Goal: Find specific page/section: Find specific page/section

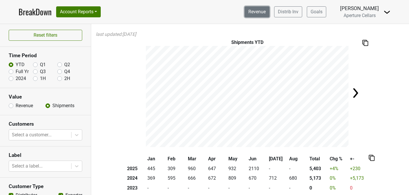
click at [259, 10] on link "Revenue" at bounding box center [257, 11] width 25 height 11
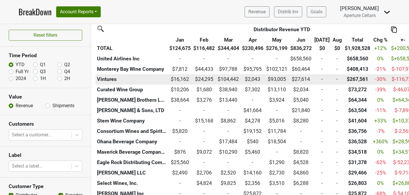
scroll to position [187, 0]
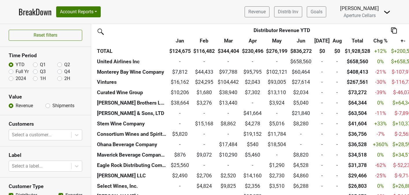
click at [41, 12] on link "BreakDown" at bounding box center [35, 12] width 33 height 12
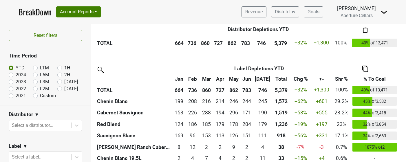
scroll to position [415, 0]
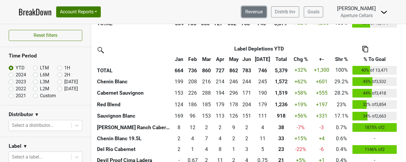
click at [256, 11] on link "Revenue" at bounding box center [254, 11] width 25 height 11
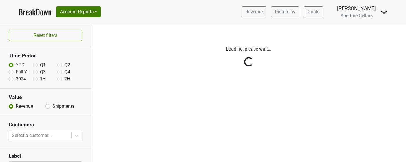
click at [44, 107] on div "Reset filters Time Period YTD Q1 Q2 Full Yr Q3 Q4 2024 1H 2H Value Revenue Ship…" at bounding box center [45, 93] width 91 height 138
click at [46, 105] on div "Reset filters Time Period YTD Q1 Q2 Full Yr Q3 Q4 2024 1H 2H Value Revenue Ship…" at bounding box center [45, 93] width 91 height 138
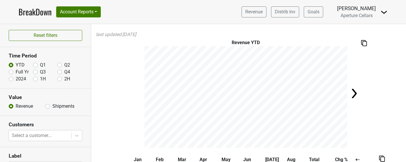
click at [52, 105] on label "Shipments" at bounding box center [63, 106] width 22 height 7
click at [46, 105] on input "Shipments" at bounding box center [47, 106] width 5 height 6
radio input "true"
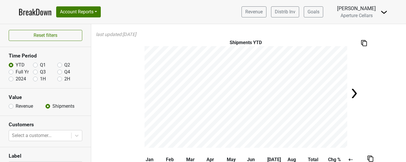
click at [23, 12] on link "BreakDown" at bounding box center [35, 12] width 33 height 12
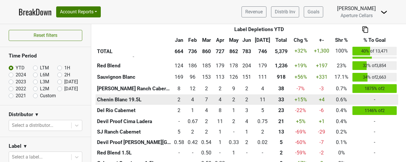
scroll to position [454, 0]
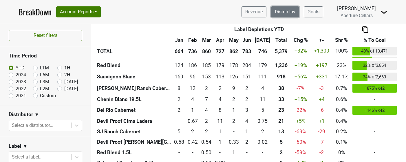
click at [292, 12] on link "Distrib Inv" at bounding box center [285, 11] width 28 height 11
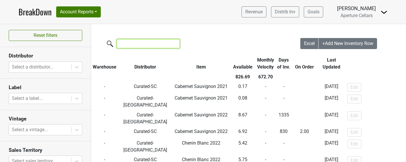
click at [164, 45] on input "search" at bounding box center [148, 43] width 63 height 9
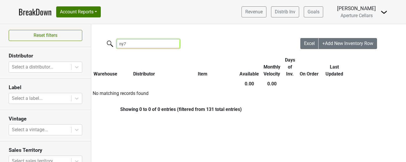
click at [151, 44] on input "ny7" at bounding box center [148, 43] width 63 height 9
type input "n"
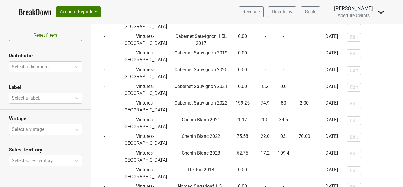
scroll to position [286, 0]
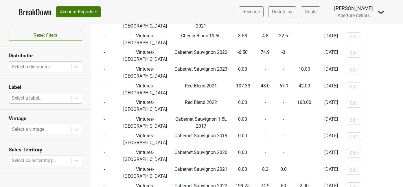
click at [39, 12] on link "BreakDown" at bounding box center [35, 12] width 33 height 12
